Goal: Information Seeking & Learning: Learn about a topic

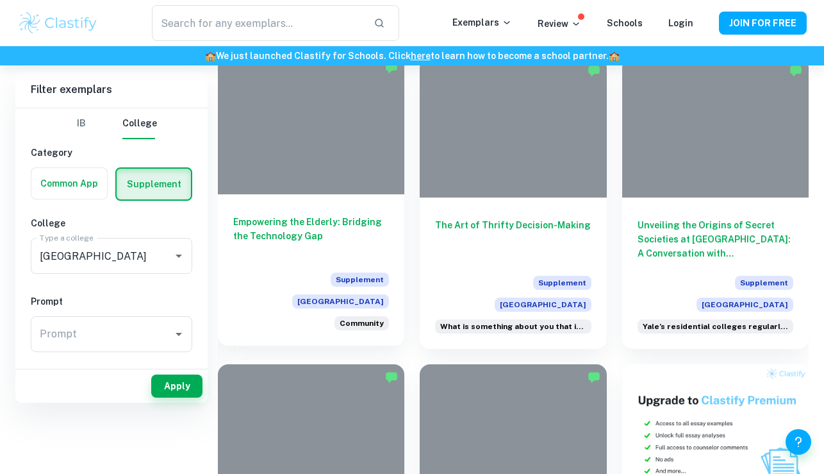
scroll to position [233, 0]
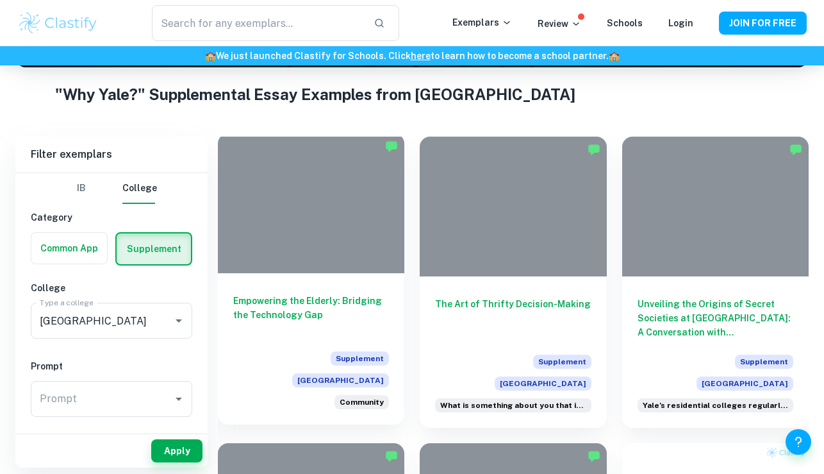
click at [297, 301] on h6 "Empowering the Elderly: Bridging the Technology Gap" at bounding box center [311, 314] width 156 height 42
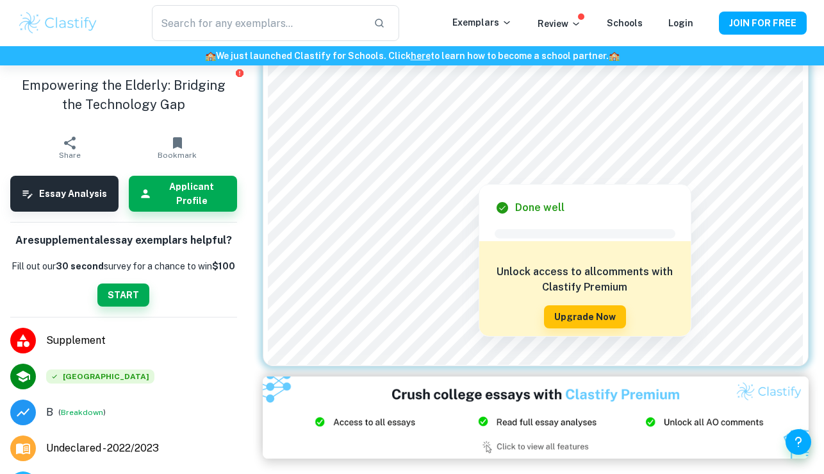
scroll to position [2277, 0]
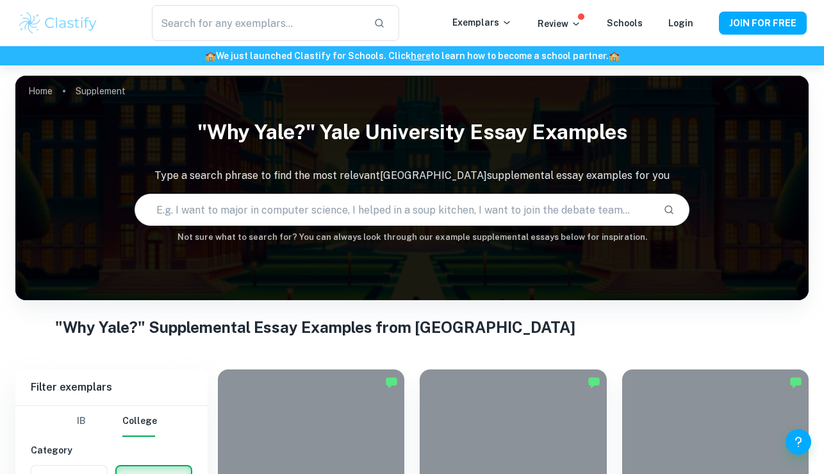
scroll to position [189, 0]
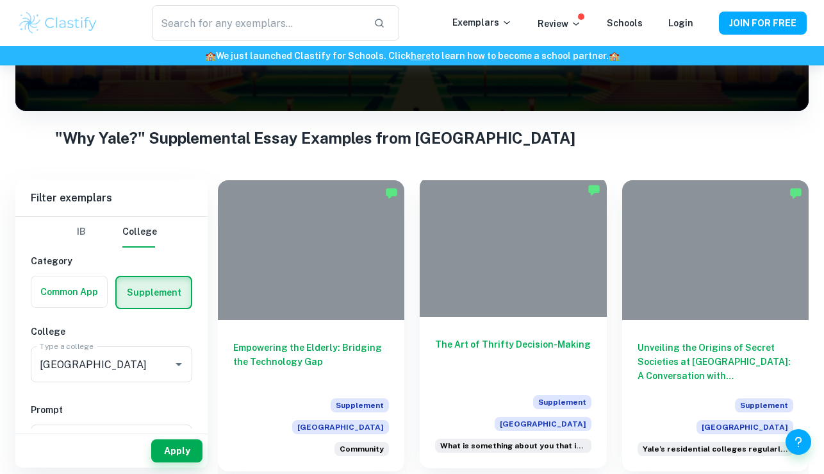
click at [491, 343] on h6 "The Art of Thrifty Decision-Making" at bounding box center [513, 358] width 156 height 42
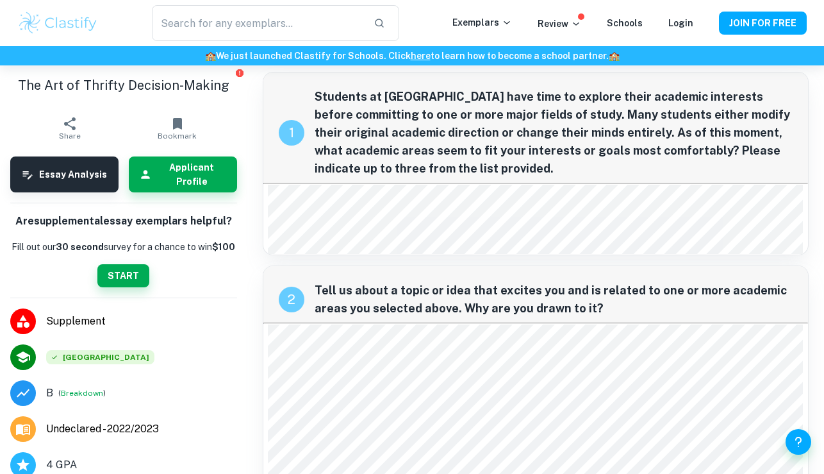
scroll to position [14, 0]
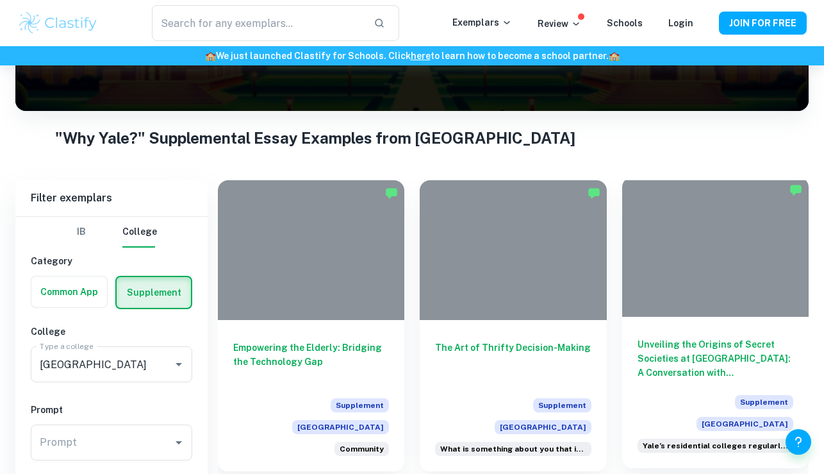
scroll to position [281, 0]
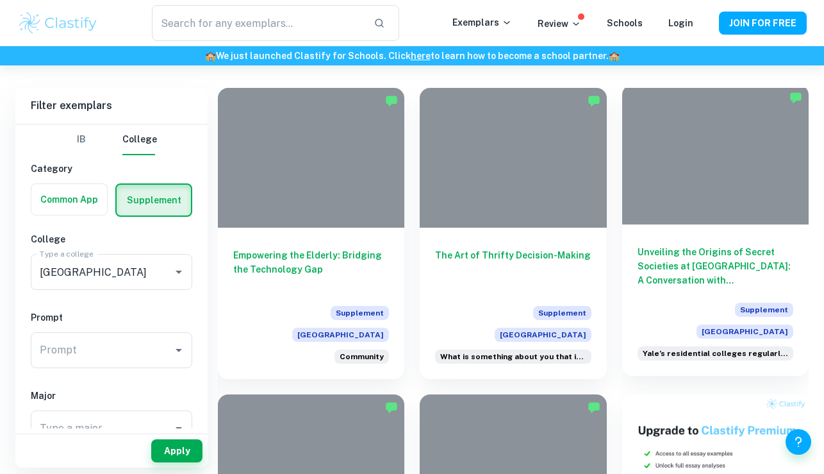
click at [711, 269] on h6 "Unveiling the Origins of Secret Societies at [GEOGRAPHIC_DATA]: A Conversation …" at bounding box center [716, 266] width 156 height 42
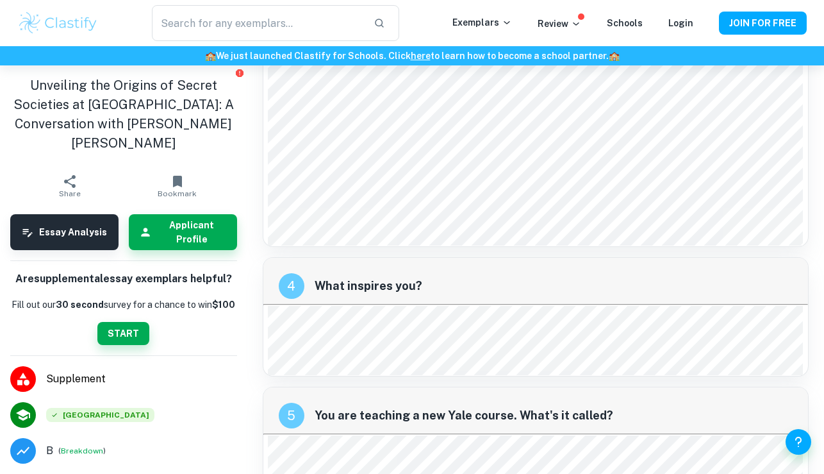
scroll to position [1123, 0]
